Goal: Information Seeking & Learning: Learn about a topic

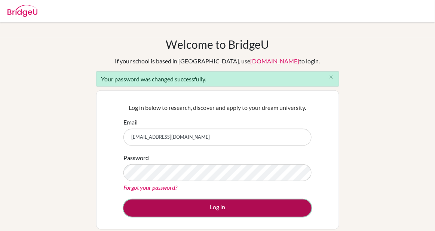
click at [193, 208] on button "Log in" at bounding box center [217, 207] width 188 height 17
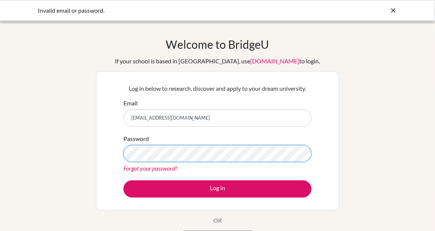
click at [101, 150] on div "Log in below to research, discover and apply to your dream university. Email lu…" at bounding box center [217, 140] width 243 height 139
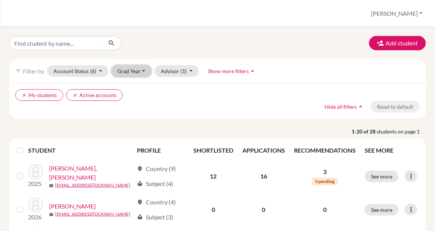
click at [141, 72] on button "Grad Year" at bounding box center [132, 71] width 40 height 12
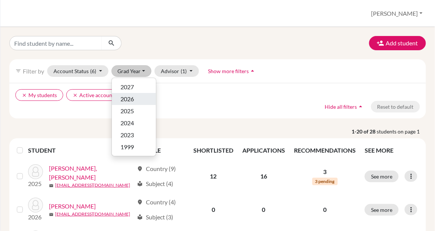
click at [141, 100] on div "2026" at bounding box center [134, 98] width 26 height 9
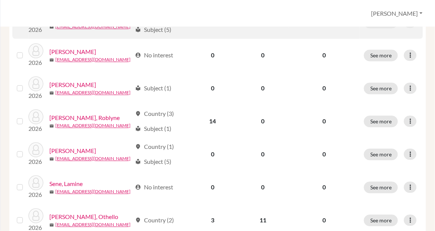
scroll to position [353, 0]
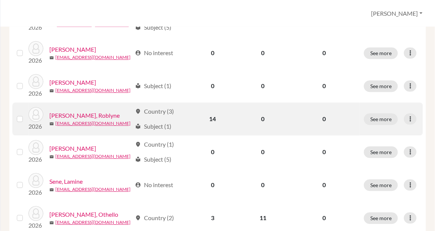
click at [216, 108] on td "14" at bounding box center [212, 119] width 49 height 33
click at [85, 111] on link "Ketter, Roblyne" at bounding box center [84, 115] width 70 height 9
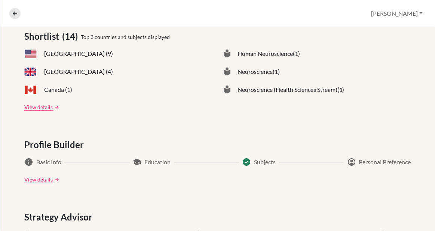
scroll to position [331, 0]
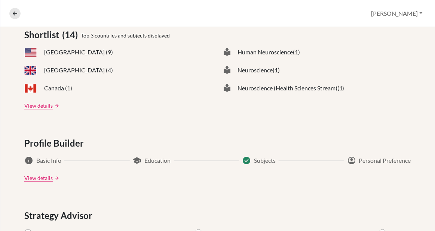
click at [27, 51] on span at bounding box center [30, 52] width 13 height 9
click at [38, 104] on link "View details" at bounding box center [38, 106] width 28 height 8
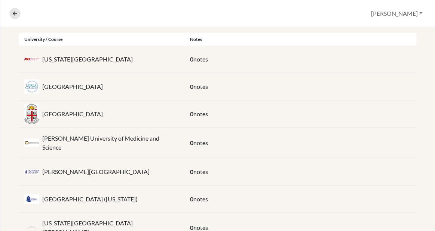
scroll to position [155, 0]
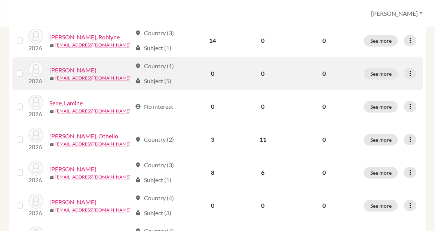
scroll to position [432, 0]
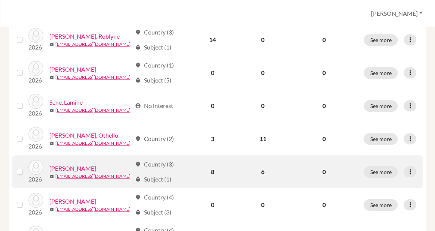
click at [68, 164] on link "Sillah, Boimah" at bounding box center [72, 168] width 47 height 9
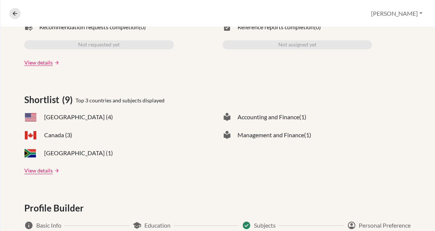
scroll to position [269, 0]
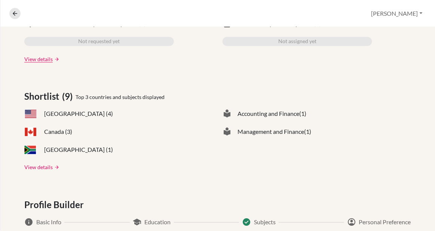
click at [39, 165] on link "View details" at bounding box center [38, 167] width 28 height 8
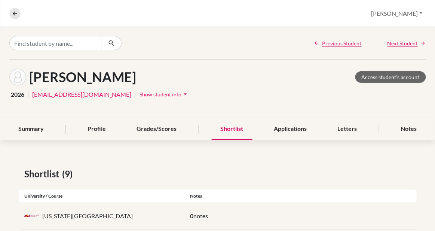
click at [26, 12] on nav "Overview Student details" at bounding box center [17, 13] width 17 height 11
click at [13, 13] on icon at bounding box center [15, 13] width 7 height 7
